Goal: Task Accomplishment & Management: Manage account settings

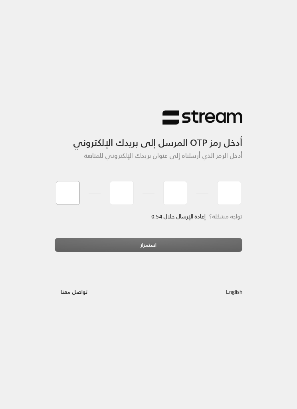
type input "8"
type input "7"
type input "4"
click at [165, 241] on div "استمرار" at bounding box center [148, 248] width 187 height 20
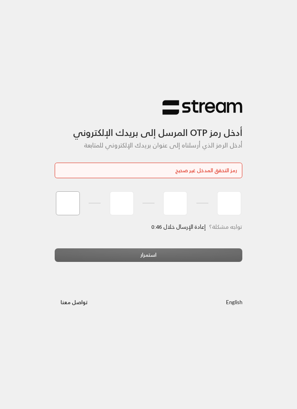
click at [69, 204] on input "tel" at bounding box center [68, 203] width 24 height 24
type input "8"
type input "7"
type input "4"
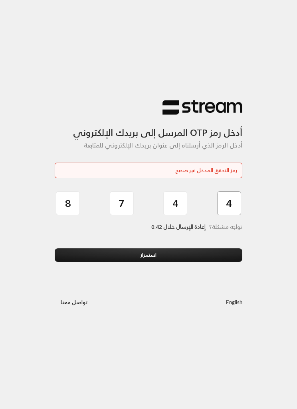
type input "4"
click at [187, 256] on button "استمرار" at bounding box center [148, 255] width 187 height 14
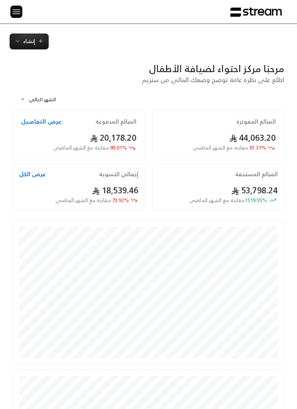
click at [22, 7] on button at bounding box center [16, 12] width 12 height 12
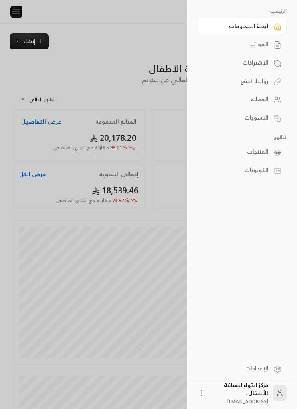
click at [268, 45] on link "الفواتير" at bounding box center [241, 44] width 89 height 17
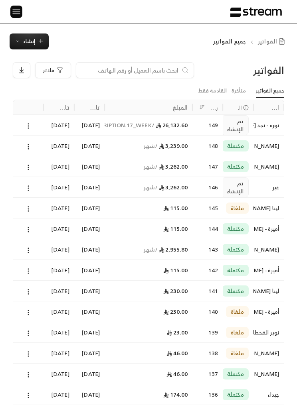
click at [14, 34] on button "إنشاء" at bounding box center [29, 41] width 39 height 16
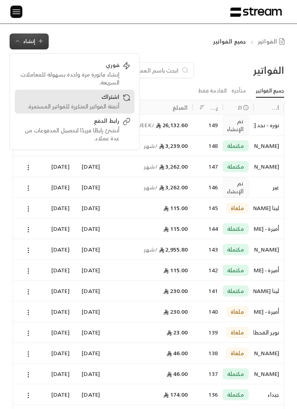
click at [53, 102] on div "أتمتة الفواتير المتكررة للفواتير المستمرة." at bounding box center [69, 106] width 100 height 8
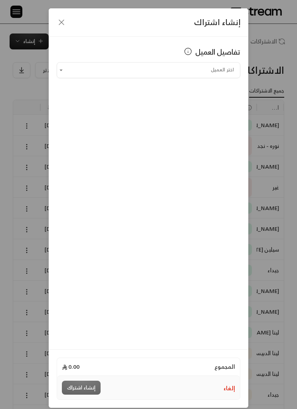
click at [219, 74] on input "اختر العميل" at bounding box center [148, 69] width 183 height 13
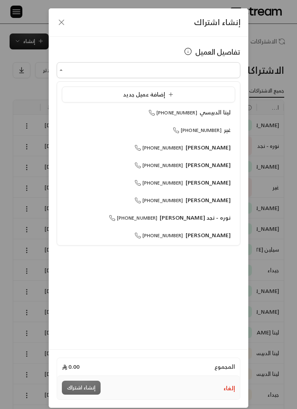
click at [204, 92] on div "إضافة عميل جديد" at bounding box center [148, 95] width 164 height 8
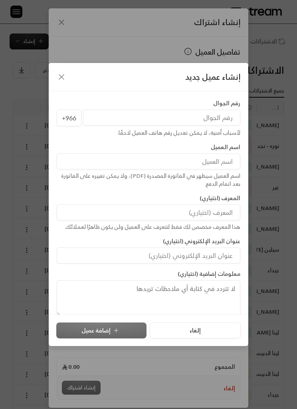
click at [218, 117] on input "tel" at bounding box center [161, 118] width 157 height 16
paste input "500553221"
type input "500553221"
click at [228, 165] on input at bounding box center [148, 162] width 183 height 16
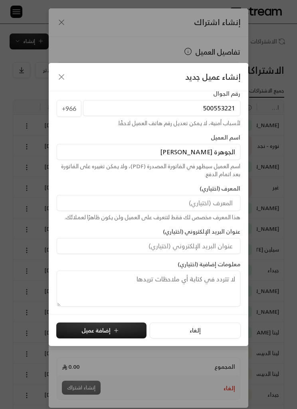
scroll to position [10, 0]
type input "الجوهرة [PERSON_NAME]"
click at [278, 173] on div "إنشاء عميل جديد رقم الجوال +966 500553221 لأسباب أمنية، لا يمكن تعديل رقم هاتف …" at bounding box center [148, 204] width 297 height 409
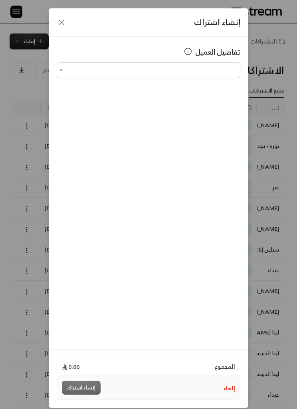
click at [221, 71] on input "اختر العميل" at bounding box center [148, 69] width 183 height 13
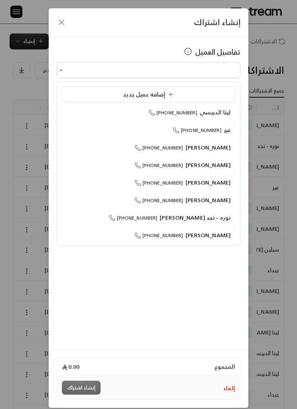
click at [219, 94] on div "إضافة عميل جديد" at bounding box center [148, 95] width 164 height 8
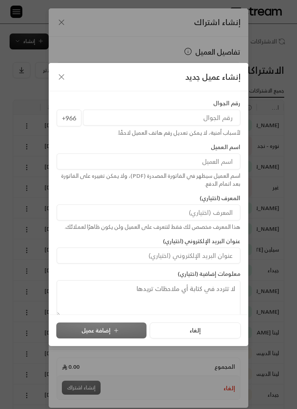
click at [226, 111] on input "tel" at bounding box center [161, 118] width 157 height 16
click at [224, 116] on input "tel" at bounding box center [161, 118] width 157 height 16
paste input "500553221"
type input "500553221"
click at [231, 164] on input at bounding box center [148, 162] width 183 height 16
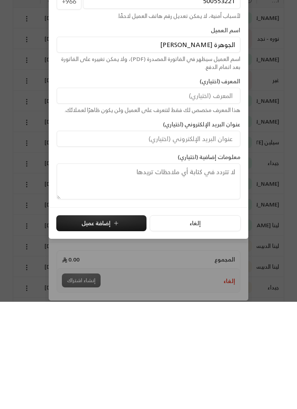
type input "الجوهرة [PERSON_NAME]"
click at [85, 323] on button "إضافة عميل" at bounding box center [101, 331] width 90 height 16
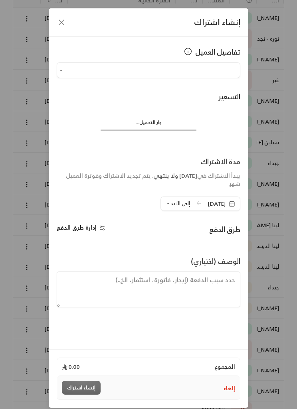
type input "**********"
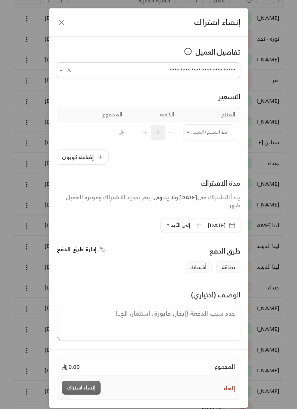
click at [205, 130] on input "اختر العميل" at bounding box center [208, 132] width 51 height 13
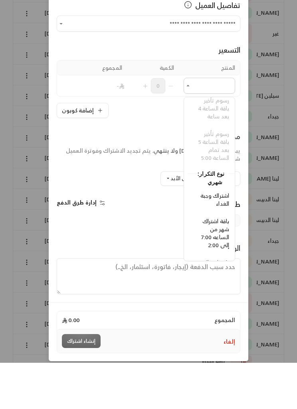
scroll to position [367, -4]
click at [228, 261] on span "باقة اشتراك شهر من الساعه 7:00 إلى 2:00" at bounding box center [215, 278] width 28 height 34
type input "**********"
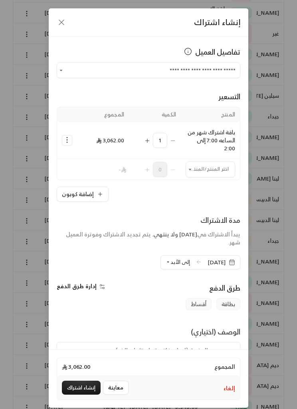
click at [207, 171] on input "اختر العميل" at bounding box center [209, 169] width 49 height 13
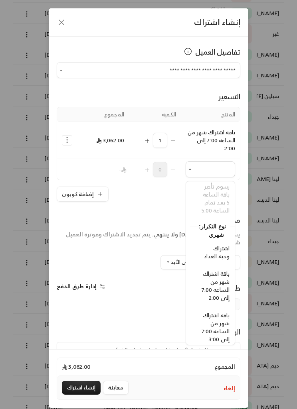
scroll to position [430, -6]
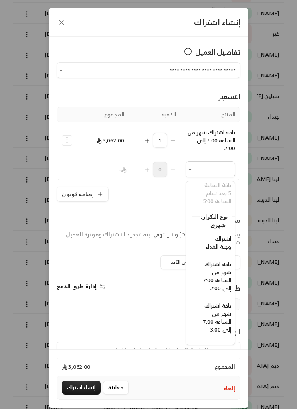
click at [228, 238] on span "اشتراك وجبة الغداء" at bounding box center [218, 243] width 26 height 18
type input "**********"
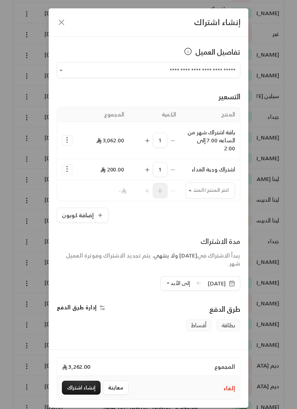
scroll to position [154, 0]
click at [62, 138] on button "Selected Products" at bounding box center [67, 141] width 10 height 10
click at [82, 161] on link "إضافة كوبون" at bounding box center [91, 160] width 49 height 13
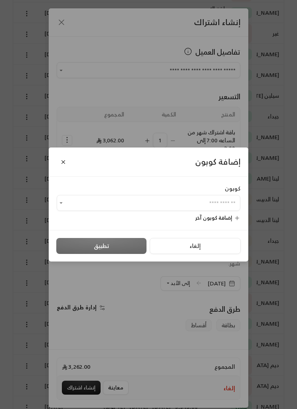
click at [225, 210] on input "اختر العميل" at bounding box center [148, 203] width 183 height 13
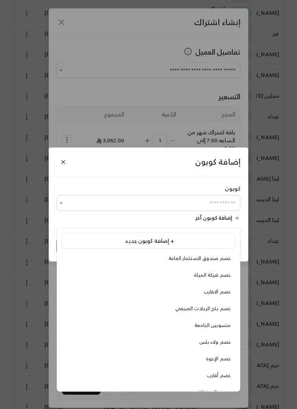
scroll to position [154, 0]
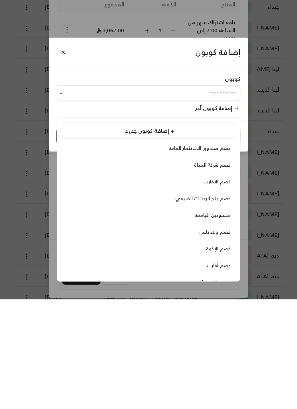
click at [227, 338] on span "خصم ولاء بلس" at bounding box center [214, 342] width 31 height 8
type input "**********"
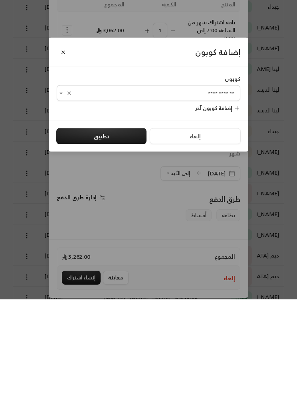
click at [130, 238] on button "تطبيق" at bounding box center [101, 246] width 90 height 16
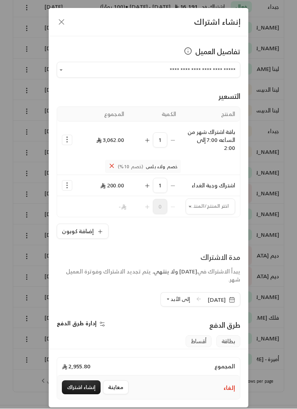
click at [230, 302] on icon "button" at bounding box center [231, 300] width 6 height 6
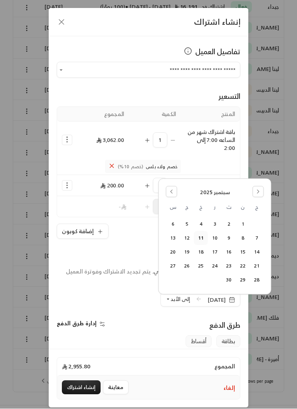
click at [260, 254] on button "14" at bounding box center [256, 252] width 13 height 13
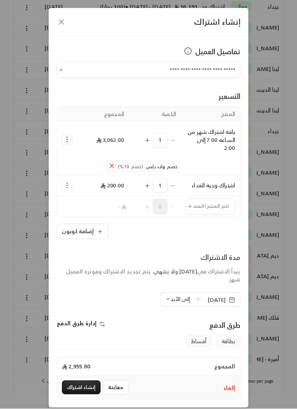
click at [170, 303] on span "إلى الأبد" at bounding box center [180, 299] width 20 height 9
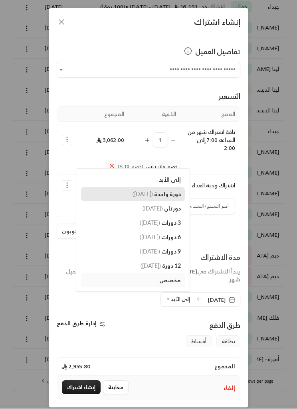
click at [164, 197] on span "دورة واحدة" at bounding box center [167, 194] width 27 height 7
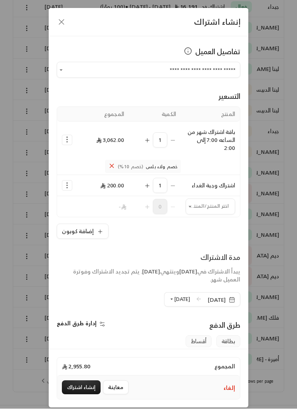
click at [70, 395] on button "إنشاء اشتراك" at bounding box center [81, 388] width 39 height 14
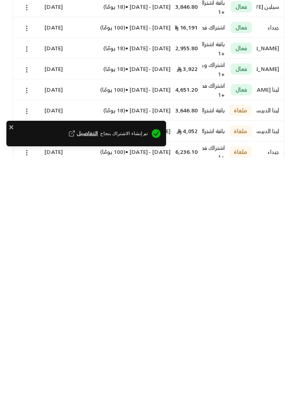
scroll to position [0, 0]
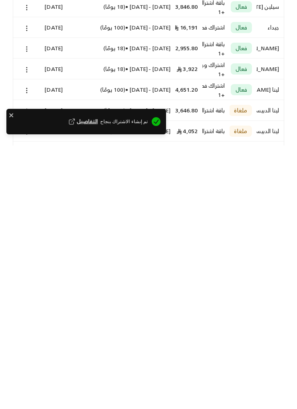
click at [29, 124] on icon at bounding box center [26, 125] width 7 height 7
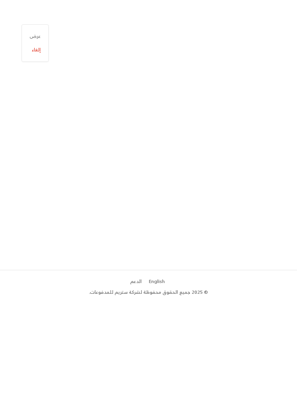
scroll to position [28, 0]
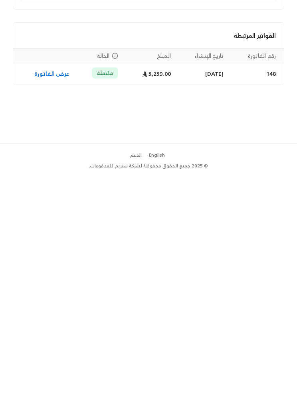
click at [58, 308] on link "عرض الفاتورة" at bounding box center [51, 310] width 35 height 10
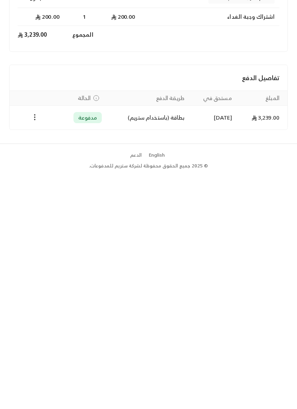
click at [38, 358] on button "Payments" at bounding box center [35, 354] width 10 height 10
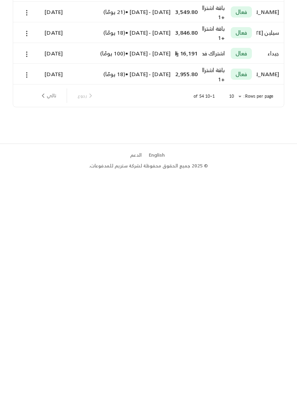
click at [26, 123] on icon at bounding box center [26, 124] width 7 height 7
click at [41, 146] on div at bounding box center [148, 204] width 297 height 409
click at [26, 121] on button at bounding box center [26, 124] width 9 height 9
click at [40, 143] on div at bounding box center [148, 204] width 297 height 409
click at [26, 125] on icon at bounding box center [26, 124] width 7 height 7
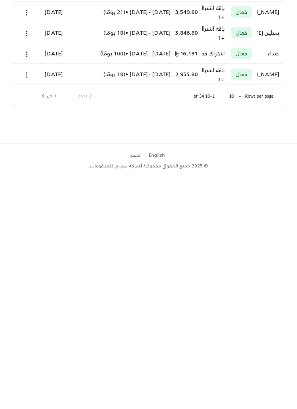
click at [38, 148] on div at bounding box center [148, 204] width 297 height 409
click at [84, 126] on div "14/09/2025 - 13/10/2025 • ( 31 يومًا )" at bounding box center [121, 123] width 98 height 20
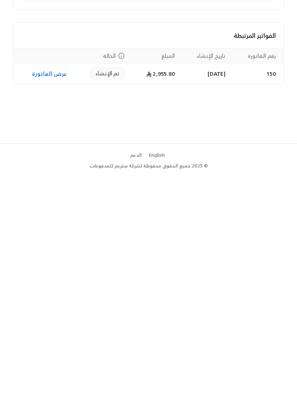
click at [43, 315] on link "عرض الفاتورة" at bounding box center [49, 310] width 35 height 10
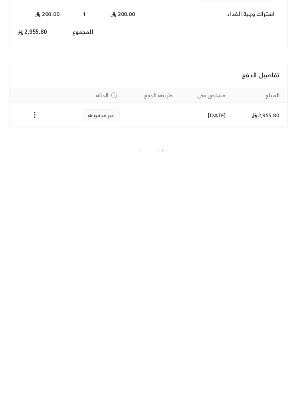
scroll to position [2, 0]
click at [35, 374] on circle "Payments" at bounding box center [34, 374] width 1 height 1
click at [77, 399] on li "تغيير الحالة الى مدفوعة" at bounding box center [63, 397] width 58 height 14
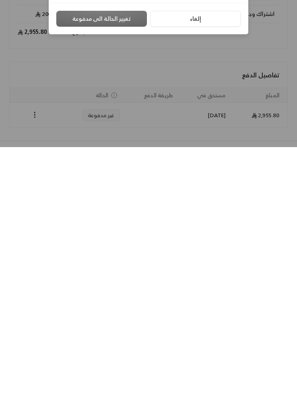
click at [223, 176] on div "بالبطاقة (شبكة)" at bounding box center [208, 172] width 53 height 8
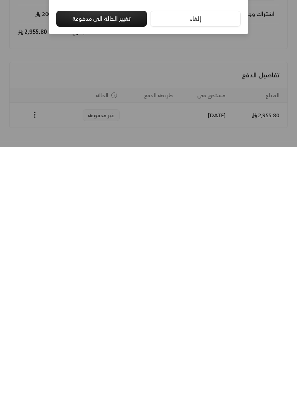
click at [134, 289] on button "تغيير الحالة الى مدفوعة" at bounding box center [101, 281] width 91 height 16
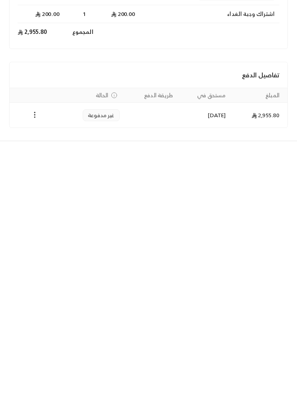
click at [30, 381] on button "Payments" at bounding box center [35, 377] width 10 height 10
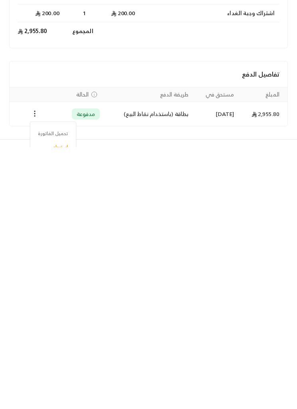
click at [169, 294] on div at bounding box center [148, 204] width 297 height 409
